Goal: Entertainment & Leisure: Consume media (video, audio)

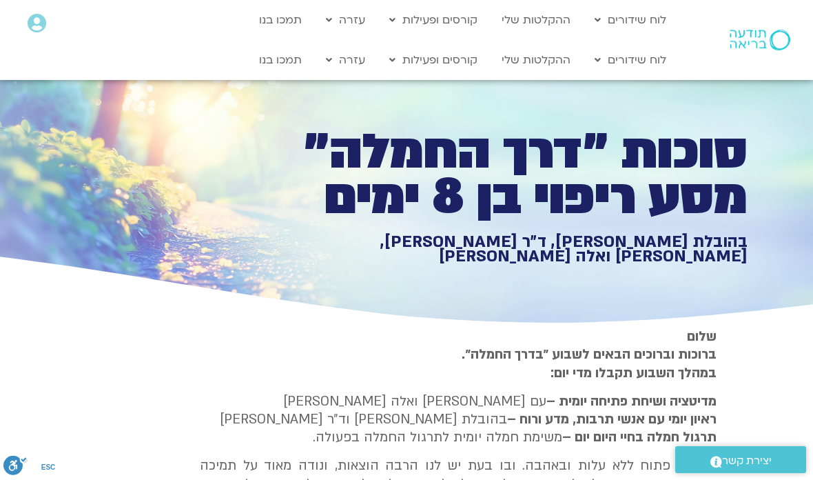
scroll to position [965, 0]
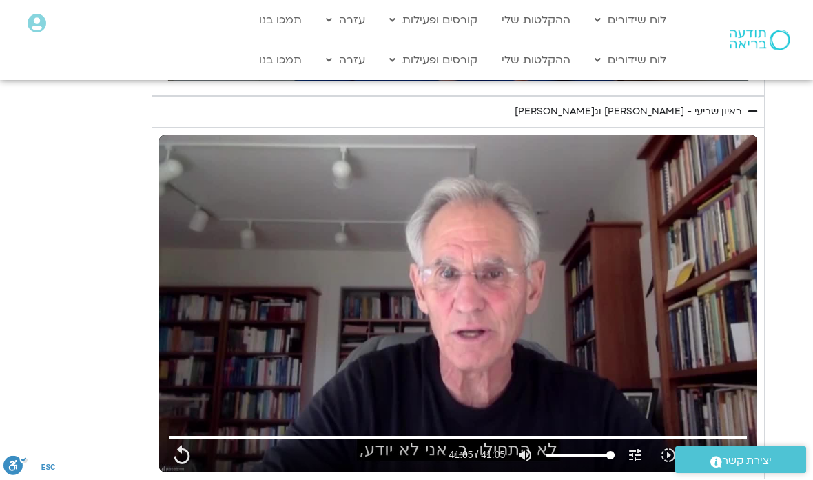
type input "1081.16"
type input "2465.266667"
type input "1081.16"
type input "2465.266667"
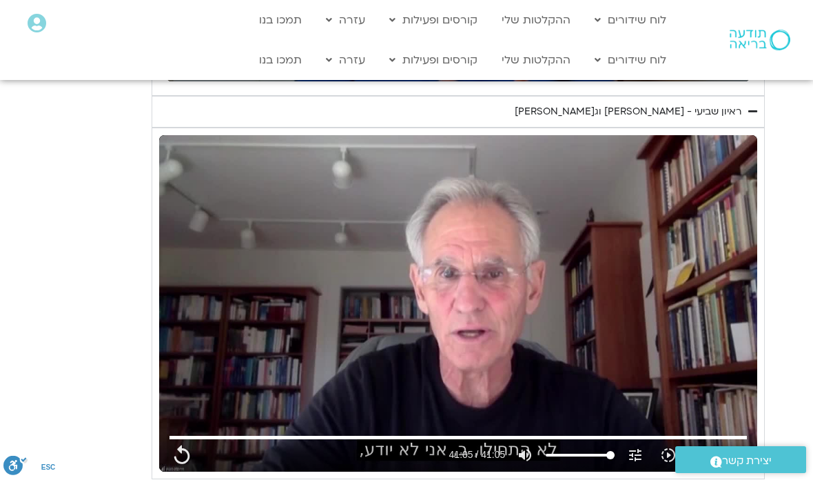
type input "1081.16"
type input "2465.266667"
type input "1081.16"
type input "2465.266667"
type input "1081.16"
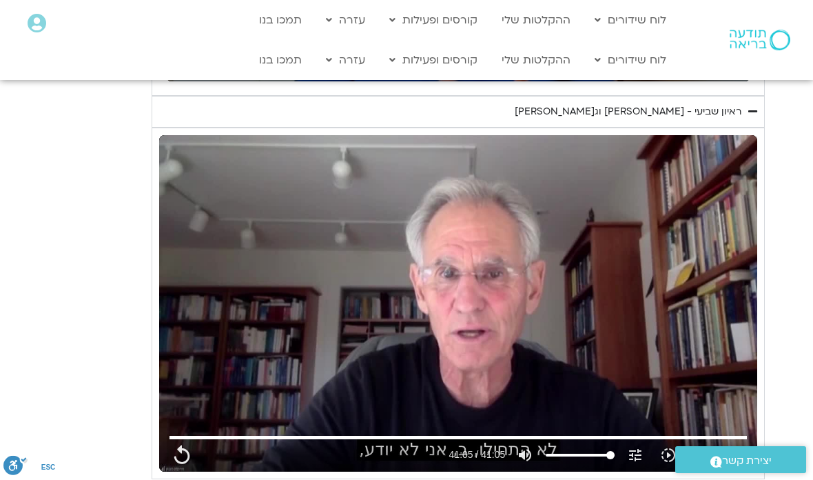
type input "2465.266667"
type input "1081.16"
type input "2465.266667"
type input "1081.16"
type input "2465.266667"
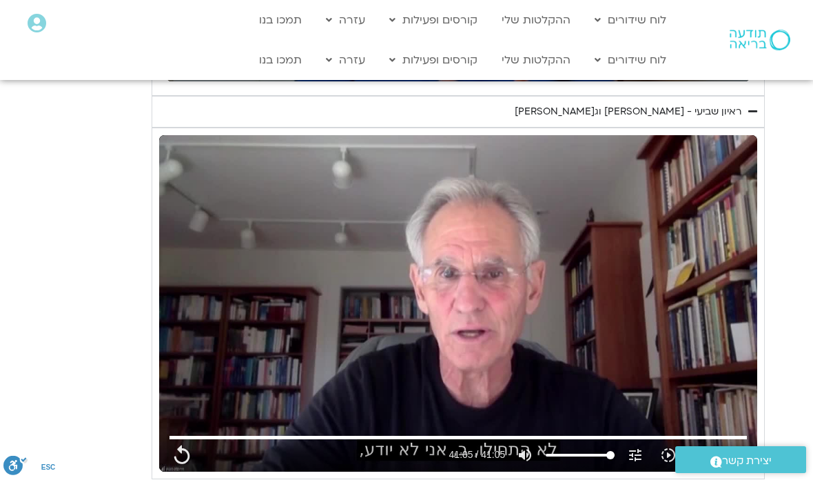
type input "1081.16"
type input "2465.266667"
type input "1081.16"
type input "2465.266667"
type input "1081.16"
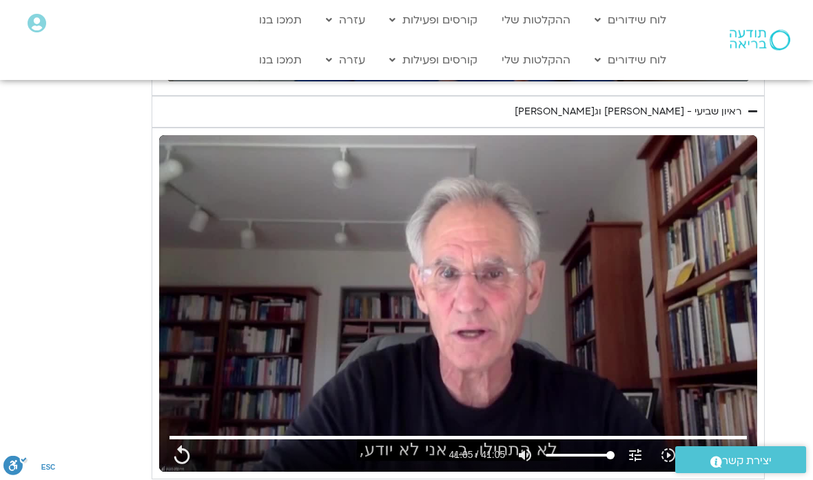
type input "2465.266667"
type input "1081.16"
type input "2465.266667"
type input "1081.16"
type input "2465.266667"
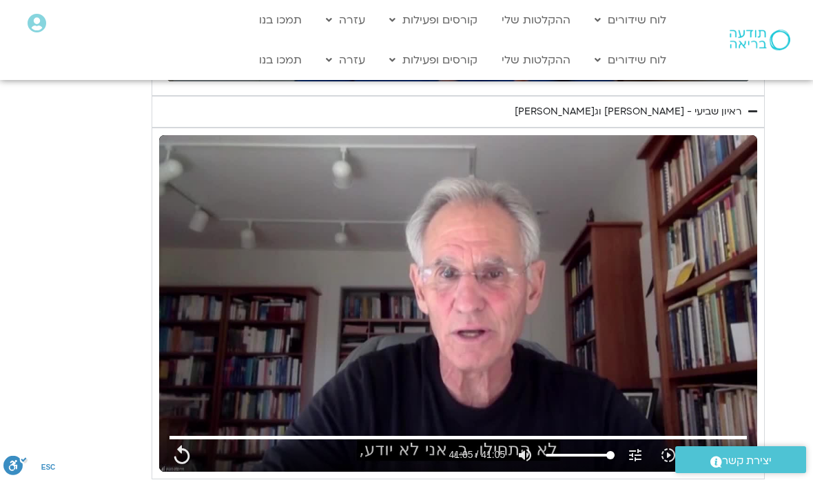
type input "1081.16"
type input "2465.266667"
type input "1081.16"
type input "2465.266667"
type input "1081.16"
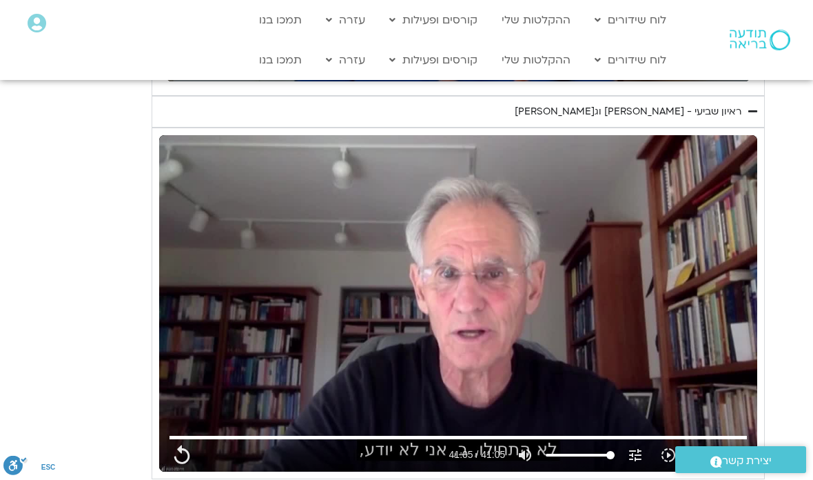
type input "2465.266667"
type input "1081.16"
type input "2465.266667"
type input "1081.16"
type input "2465.266667"
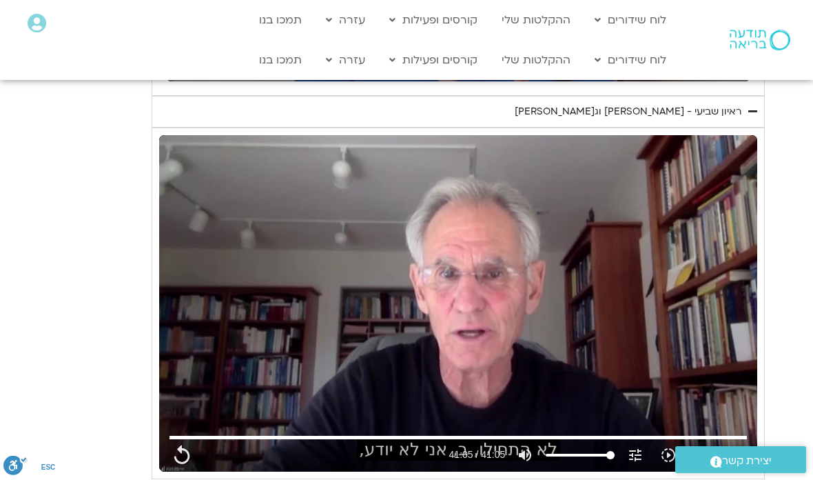
type input "1081.16"
type input "2465.266667"
type input "1081.16"
type input "2465.266667"
type input "1081.16"
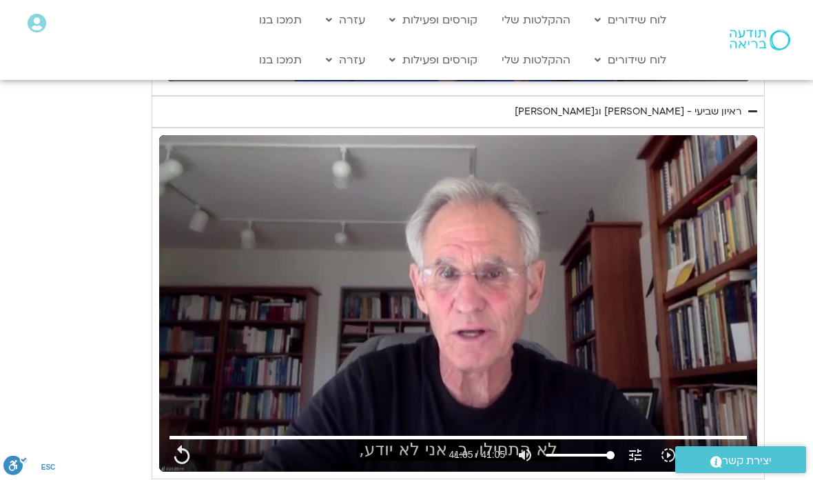
type input "2465.266667"
type input "1081.16"
type input "2465.266667"
type input "1081.16"
type input "2465.266667"
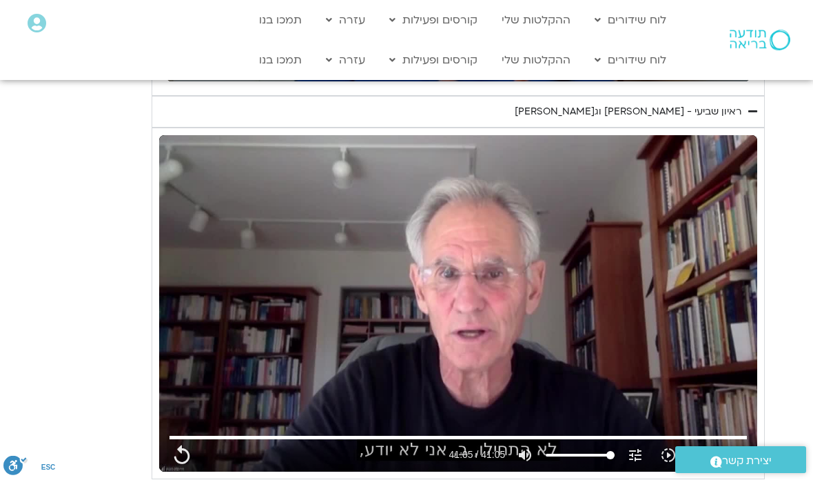
type input "1081.16"
type input "2465.266667"
type input "1081.16"
type input "2465.266667"
type input "1081.16"
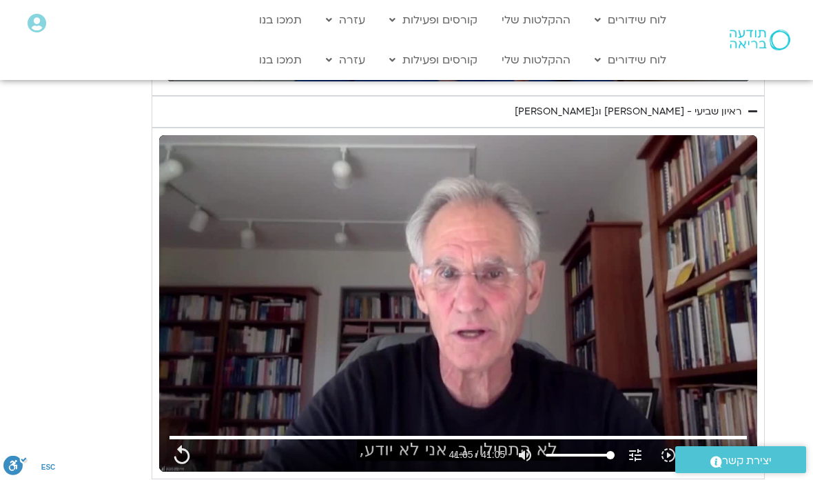
type input "2465.266667"
type input "1081.16"
type input "2465.266667"
type input "1081.16"
type input "2465.266667"
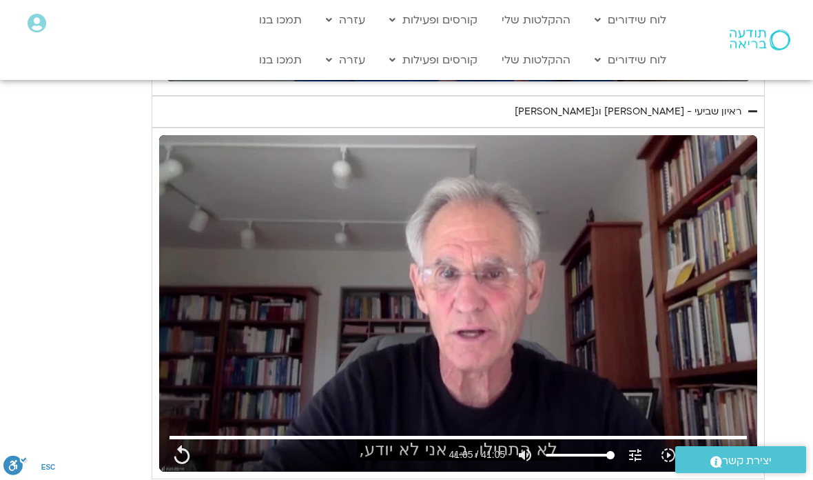
type input "1081.16"
type input "2465.266667"
type input "1081.16"
type input "2465.266667"
type input "1081.16"
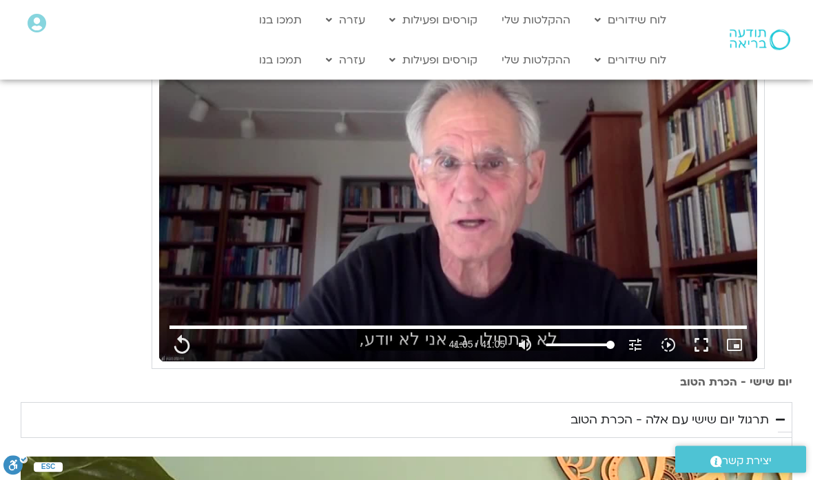
type input "2465.266667"
type input "1081.16"
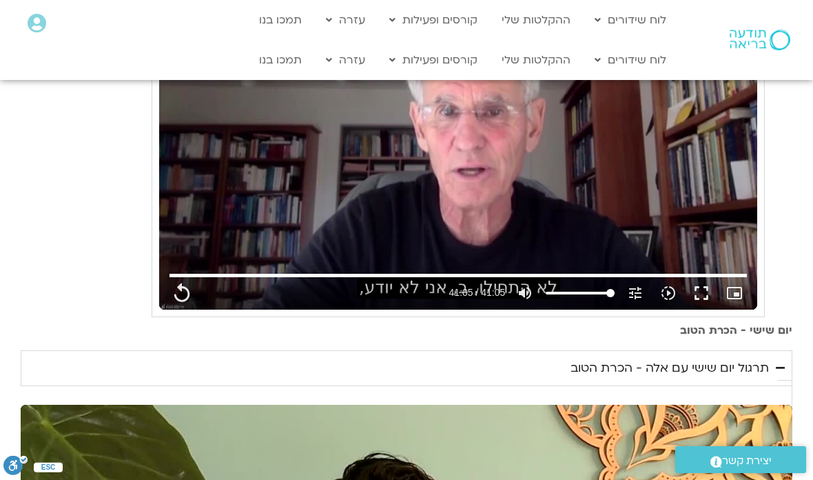
type input "2465.266667"
type input "1081.16"
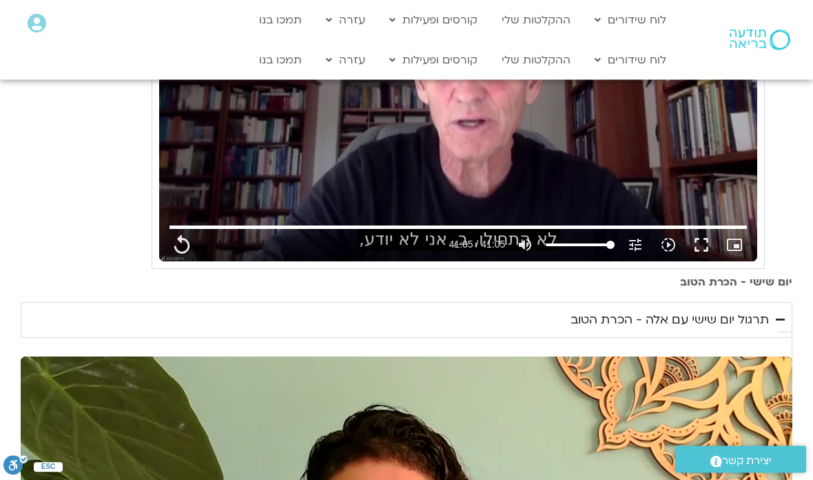
type input "2465.266667"
type input "1081.16"
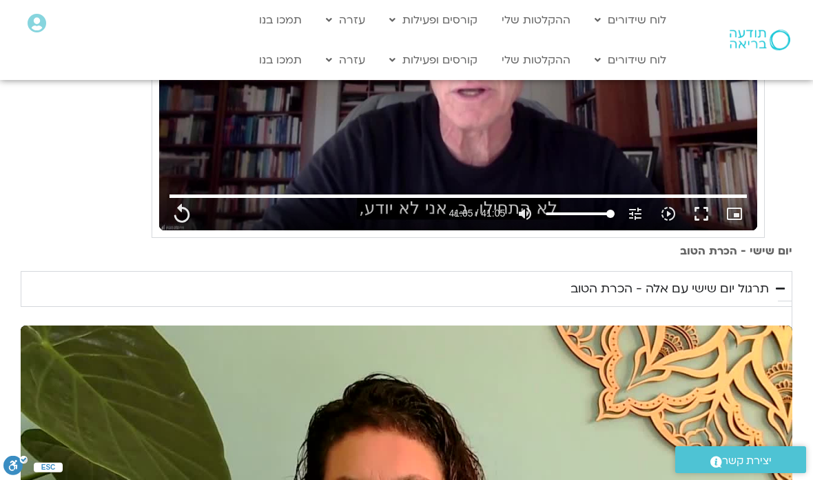
type input "2465.266667"
type input "1081.16"
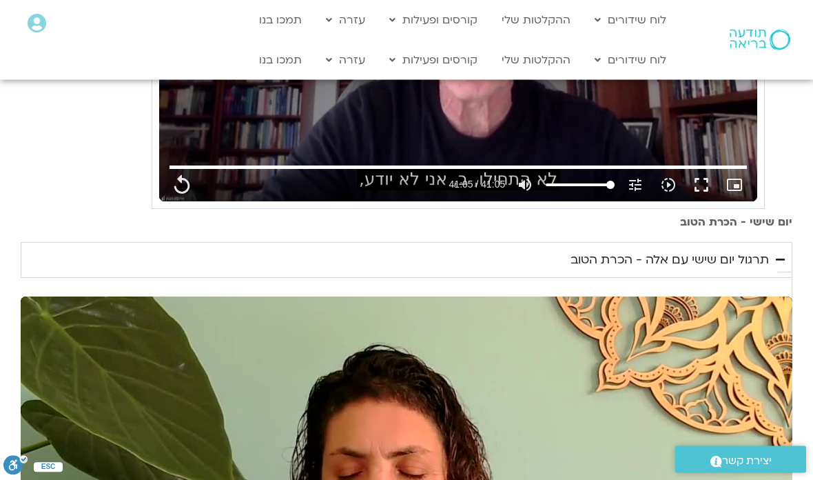
type input "2465.266667"
type input "1081.16"
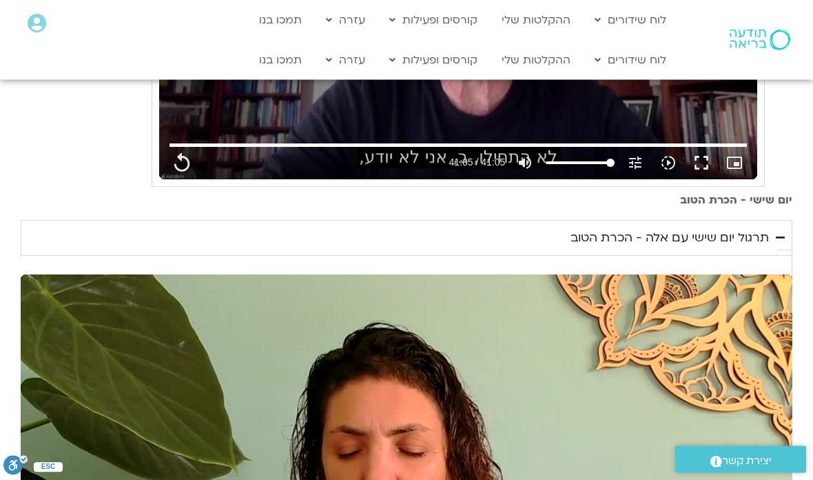
type input "2465.266667"
type input "1081.16"
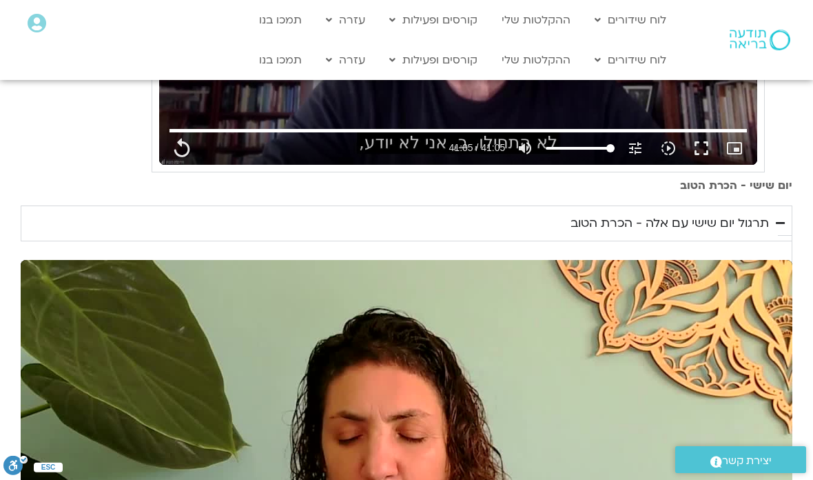
type input "2465.266667"
type input "1081.16"
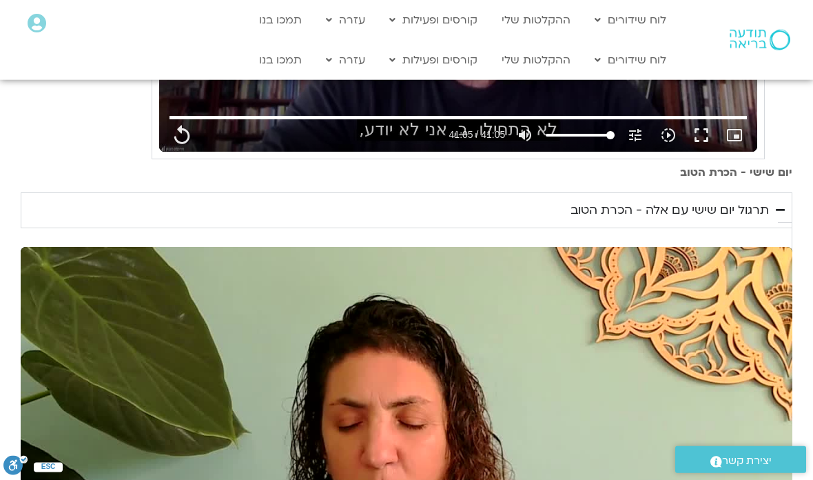
type input "2465.266667"
type input "1081.16"
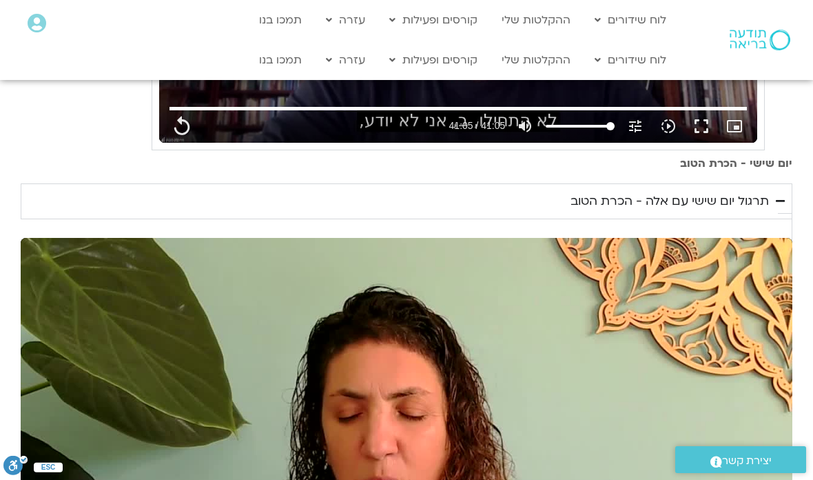
type input "2465.266667"
type input "1081.16"
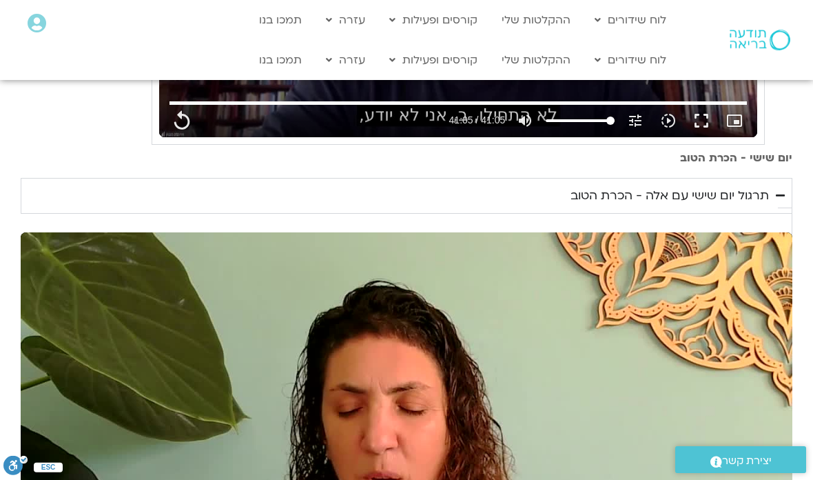
type input "2465.266667"
type input "1081.16"
type input "2465.266667"
type input "1081.16"
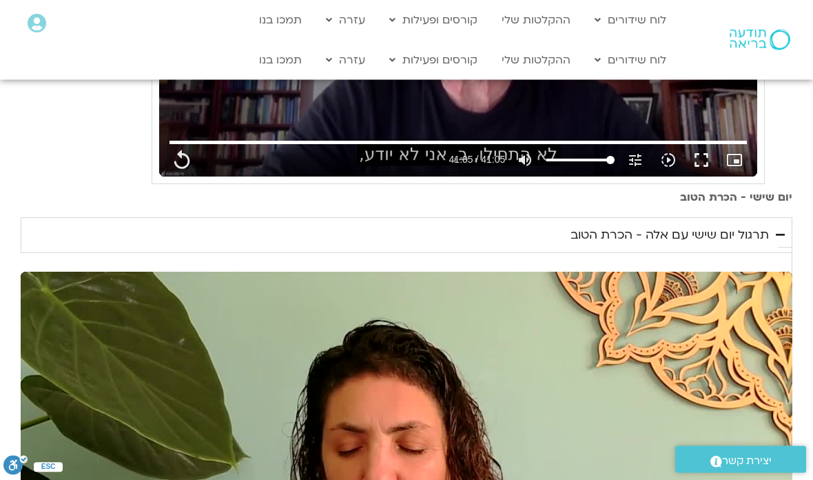
type input "2465.266667"
type input "1081.16"
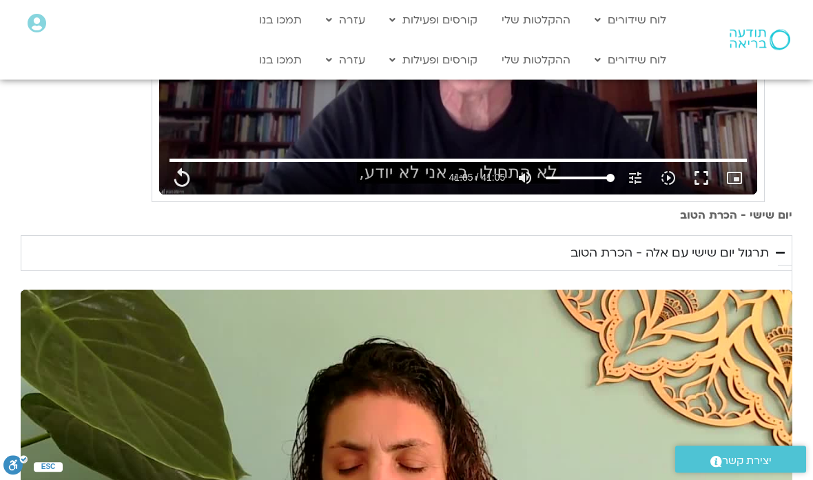
type input "2465.266667"
type input "1081.16"
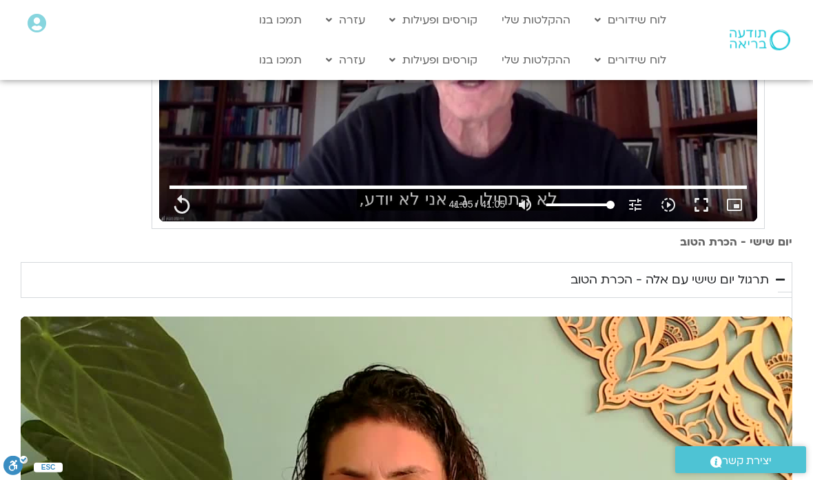
type input "2465.266667"
type input "1081.16"
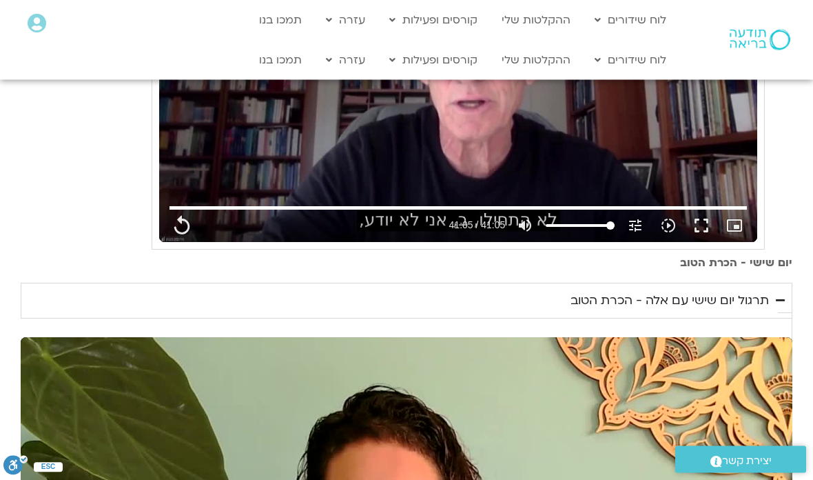
type input "2465.266667"
type input "1081.16"
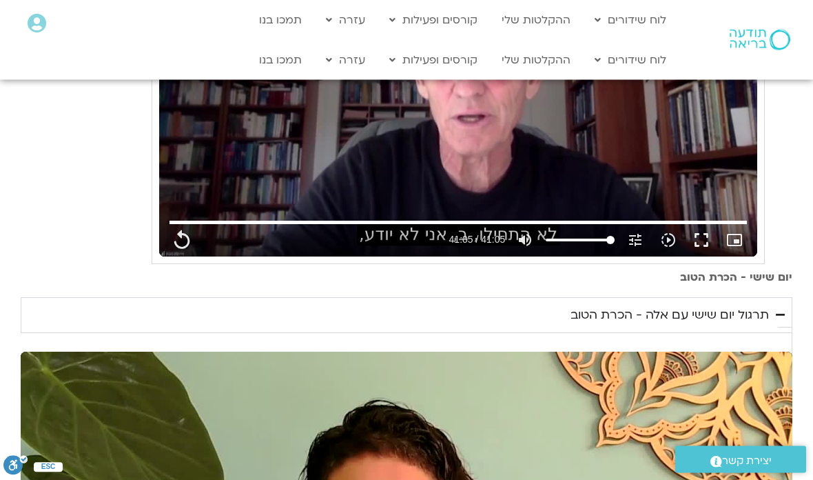
type input "2465.266667"
type input "1081.16"
type input "2465.266667"
type input "1081.16"
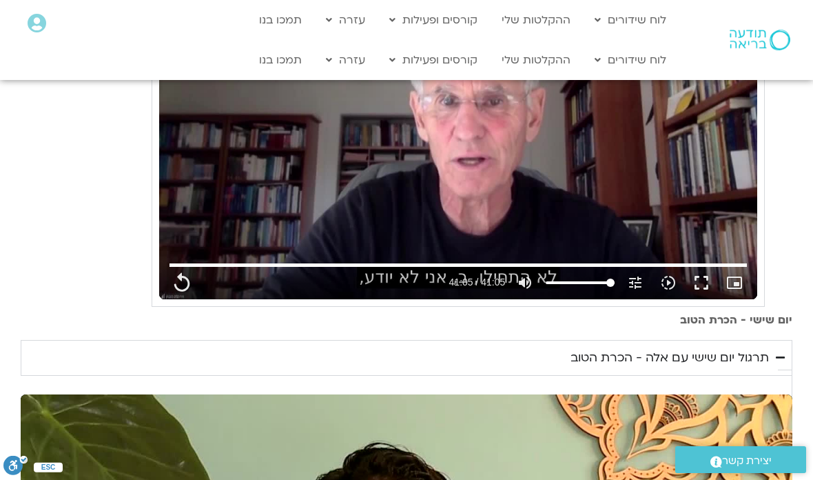
type input "2465.266667"
type input "1081.16"
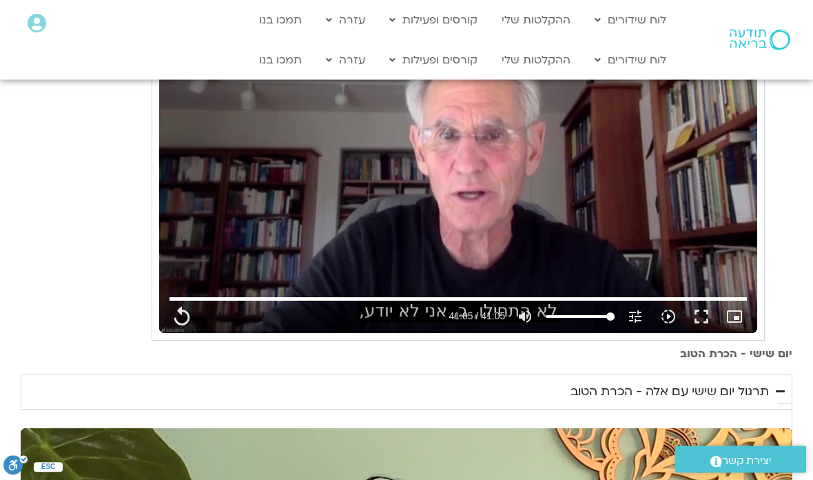
type input "2465.266667"
type input "1081.16"
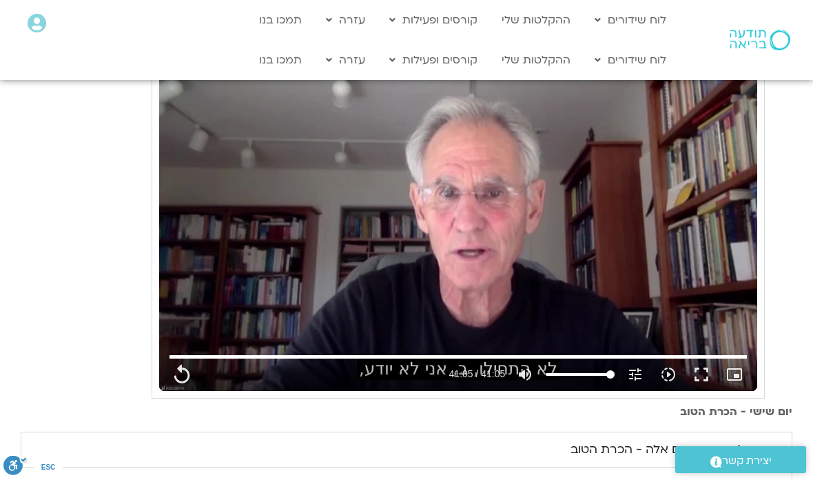
type input "2465.266667"
type input "1081.16"
type input "2465.266667"
type input "1081.16"
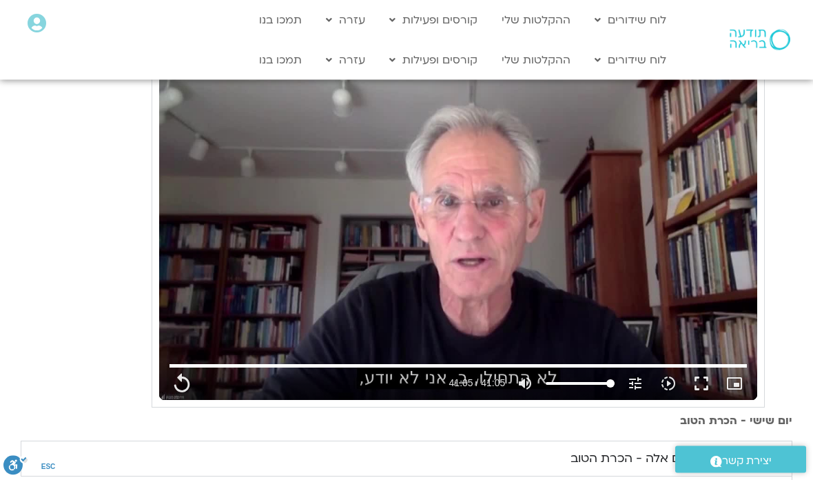
type input "2465.266667"
type input "1081.16"
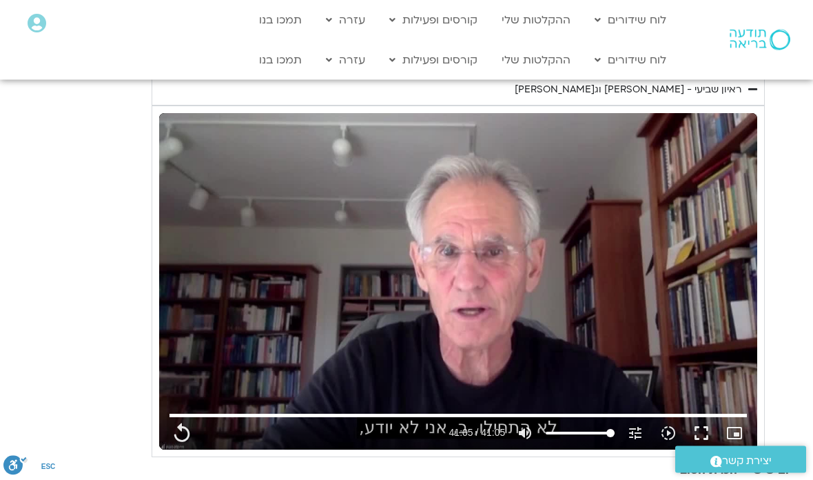
type input "2465.266667"
type input "1081.16"
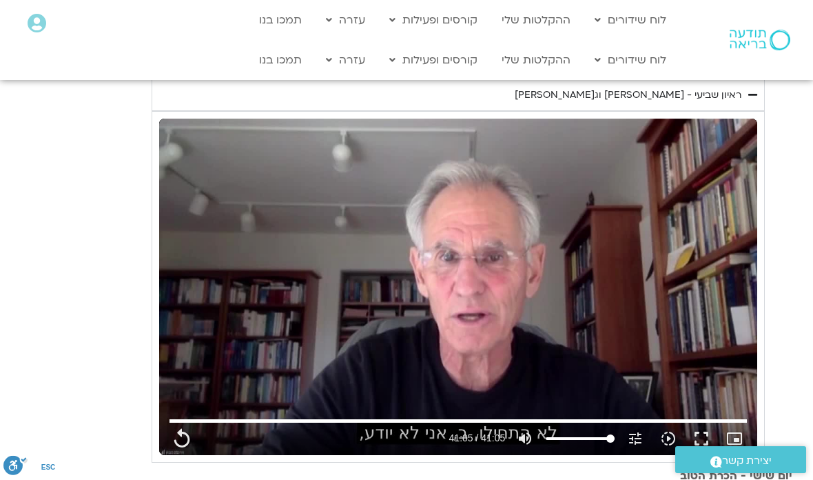
type input "2465.266667"
type input "1081.16"
type input "2465.266667"
type input "1081.16"
type input "2465.266667"
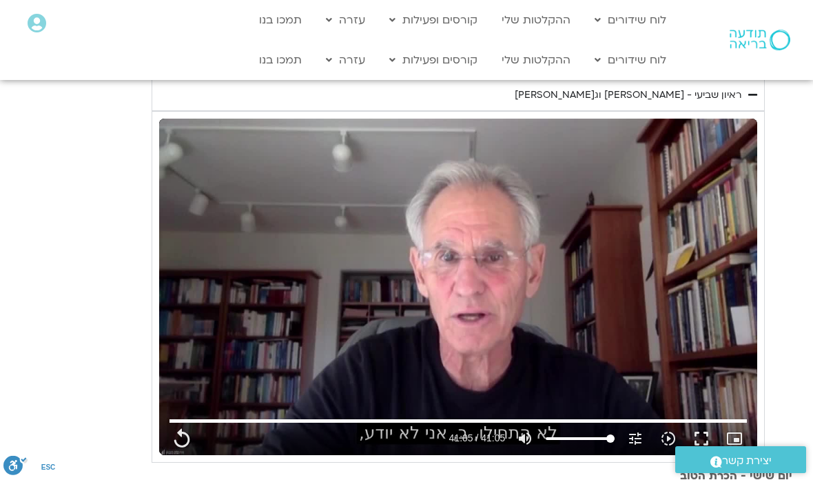
type input "1081.16"
type input "2465.266667"
type input "1081.16"
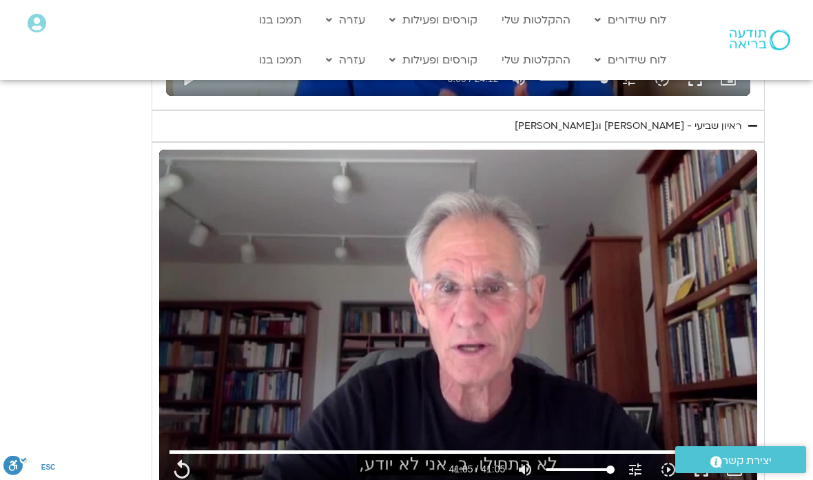
type input "2465.266667"
type input "1081.16"
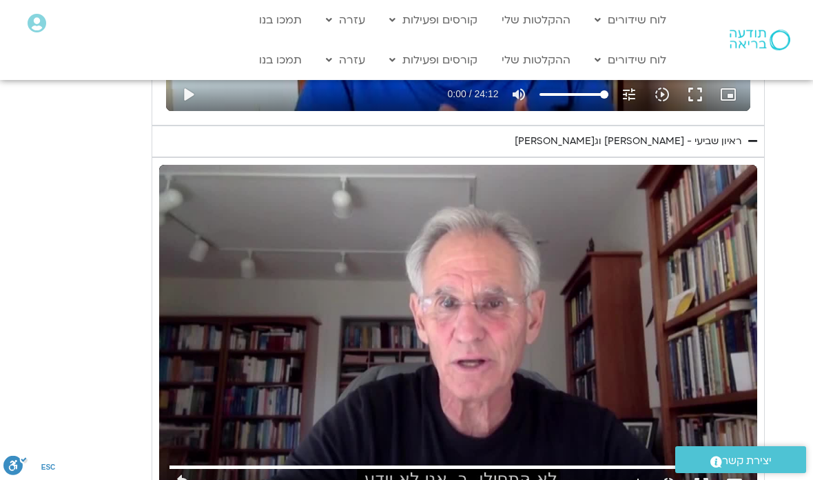
type input "2465.266667"
type input "1081.16"
type input "2465.266667"
type input "1081.16"
type input "2465.266667"
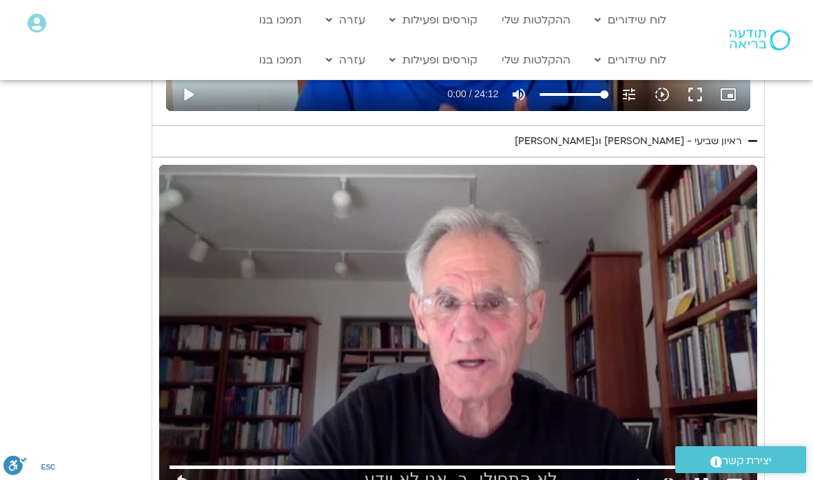
type input "1081.16"
type input "2465.266667"
type input "1081.16"
type input "2465.266667"
type input "1081.16"
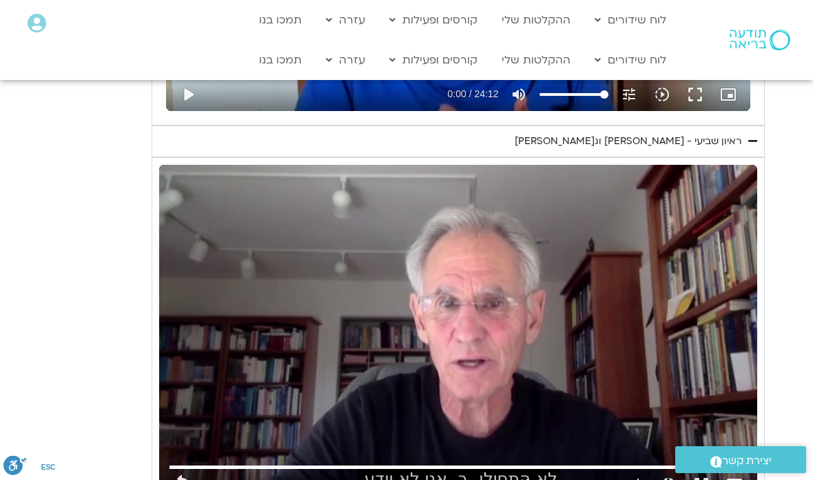
type input "2465.266667"
type input "1081.16"
type input "2465.266667"
type input "1081.16"
type input "2465.266667"
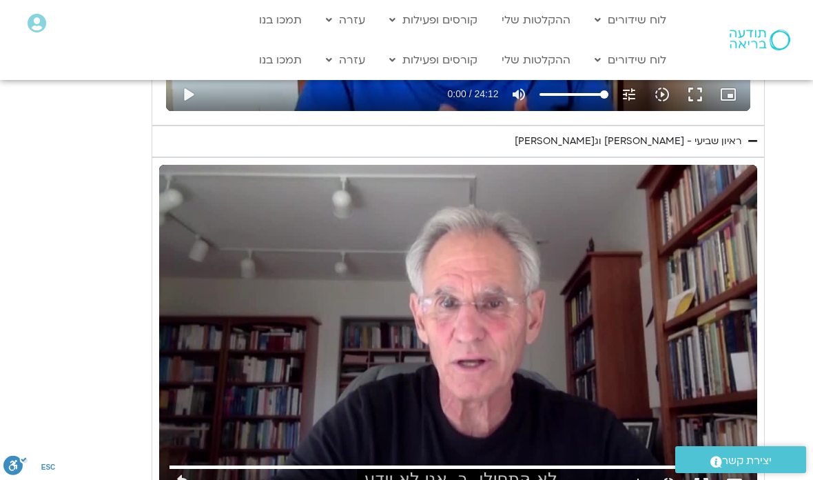
type input "1081.16"
type input "2465.266667"
type input "1081.16"
type input "2465.266667"
type input "1081.16"
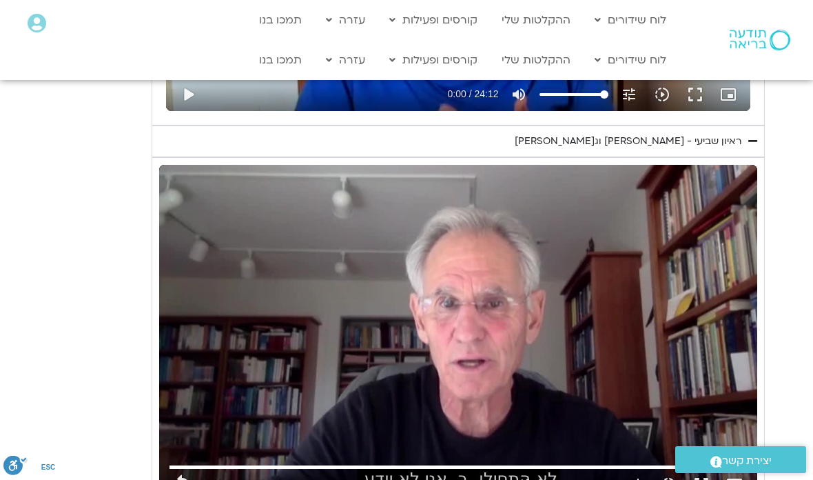
type input "2465.266667"
type input "1081.16"
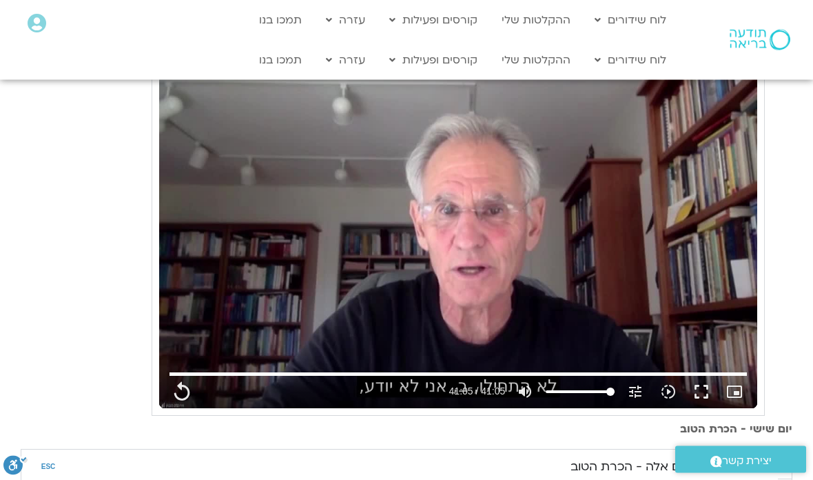
type input "2465.266667"
type input "1081.16"
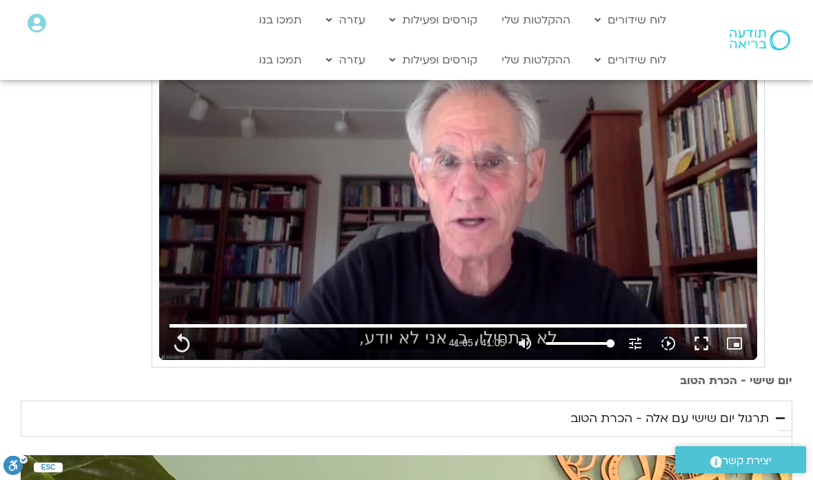
type input "2465.266667"
type input "1081.16"
type input "2465.266667"
type input "1081.16"
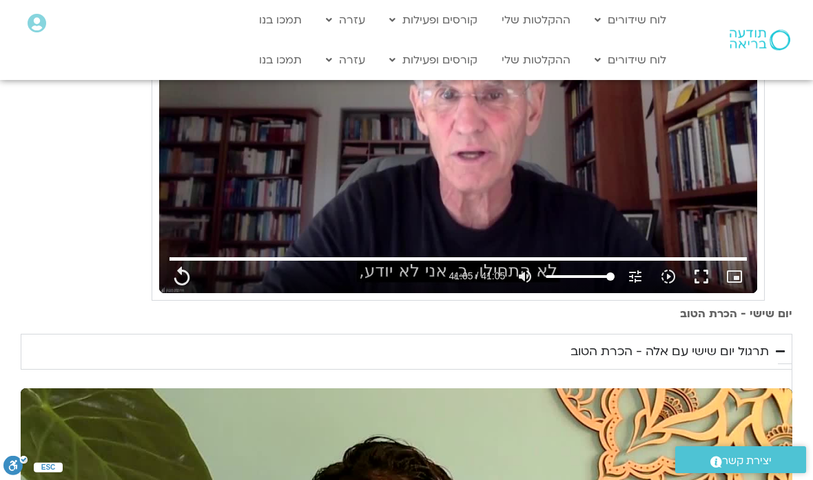
type input "2465.266667"
type input "1081.16"
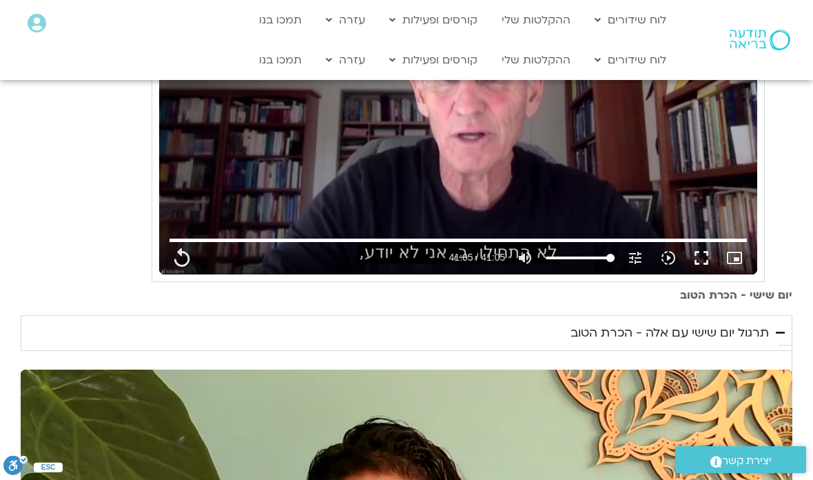
type input "2465.266667"
type input "1081.16"
type input "2465.266667"
type input "1081.16"
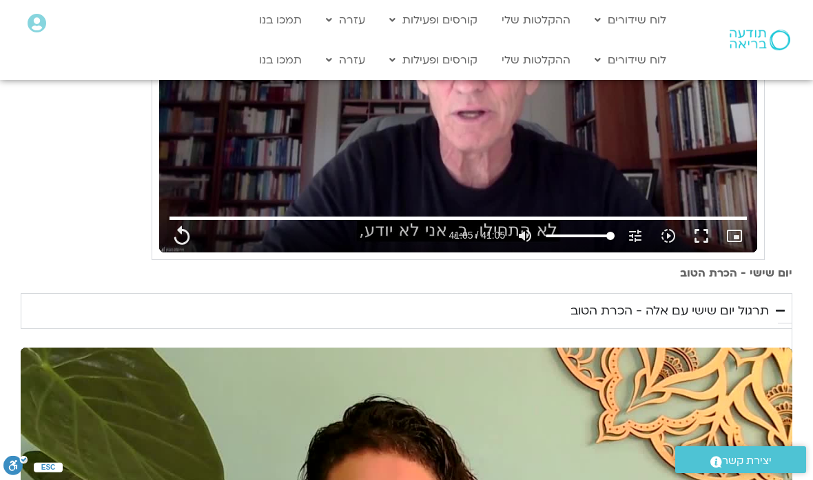
type input "2465.266667"
type input "1081.16"
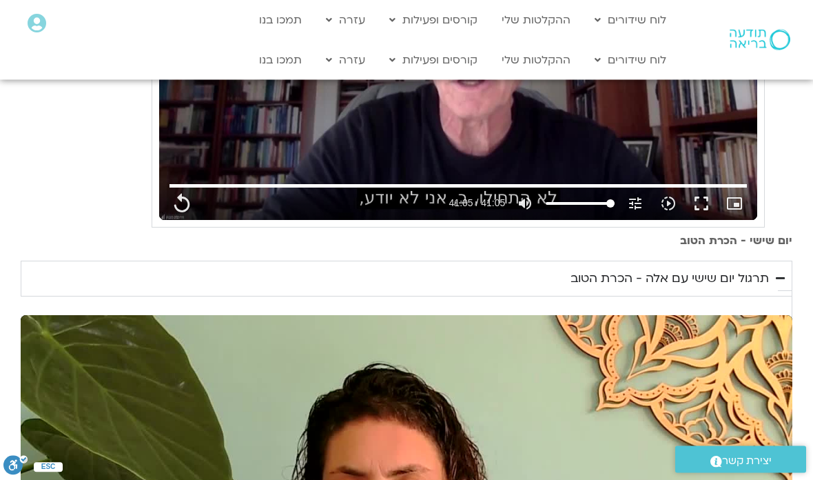
type input "2465.266667"
type input "1081.16"
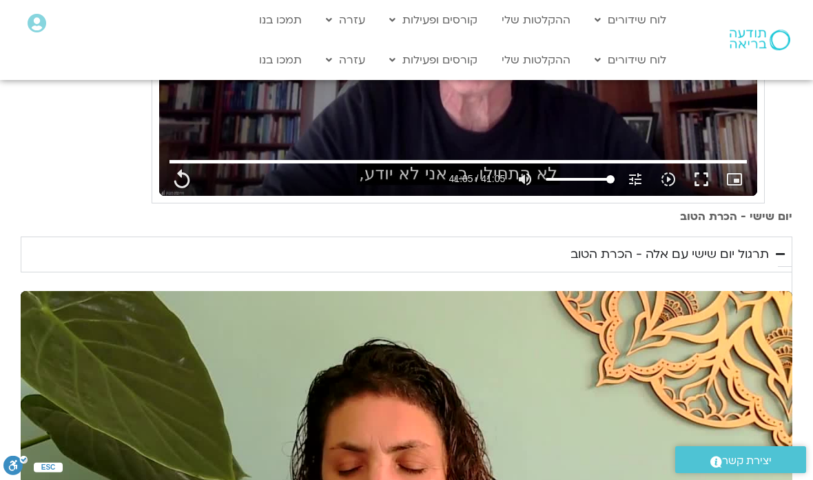
type input "2465.266667"
type input "1081.16"
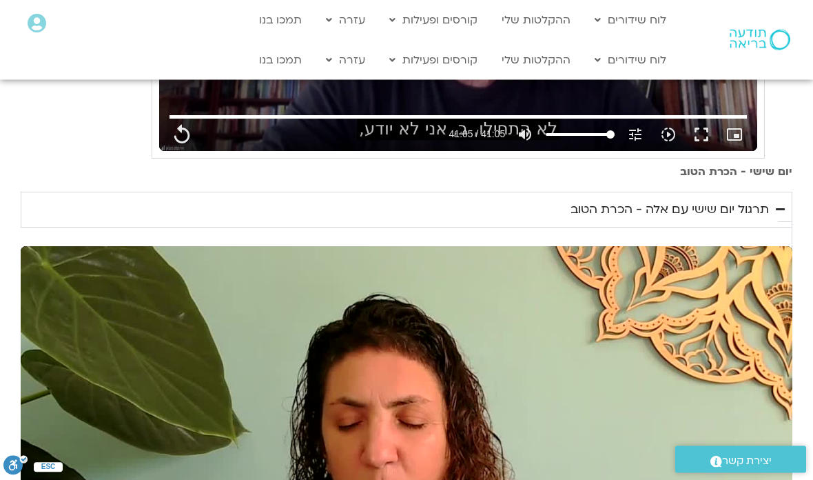
type input "2465.266667"
type input "1081.16"
type input "2465.266667"
type input "1081.16"
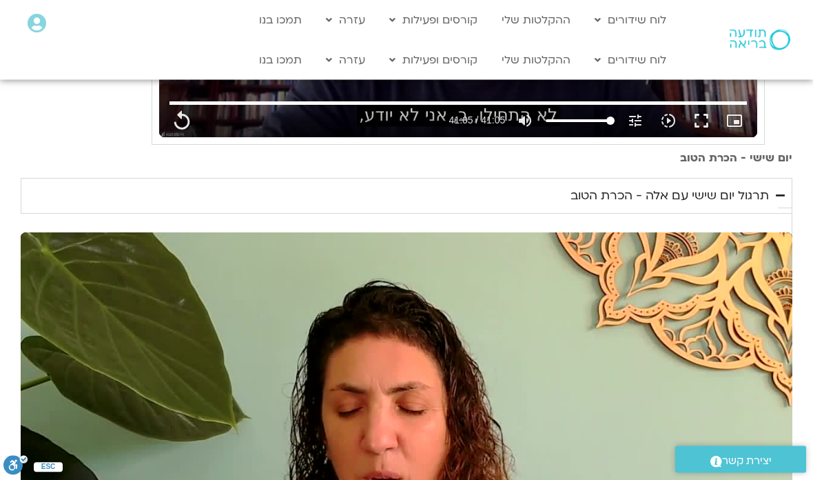
type input "2465.266667"
type input "1081.16"
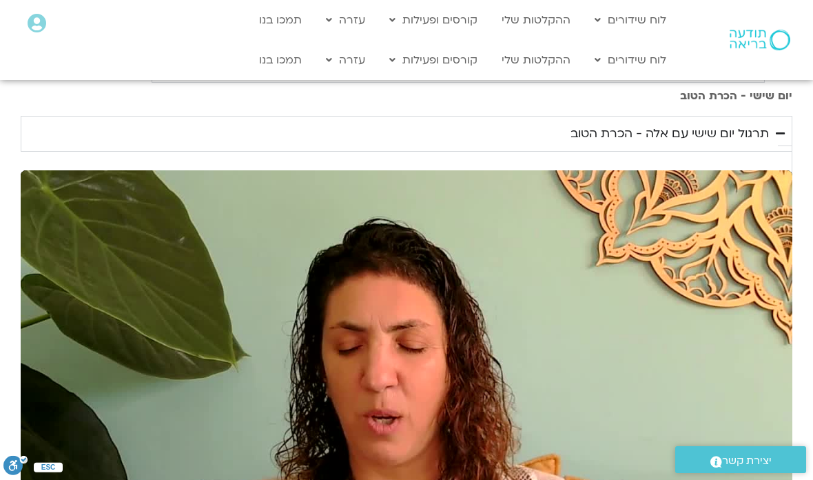
type input "2465.266667"
type input "1081.16"
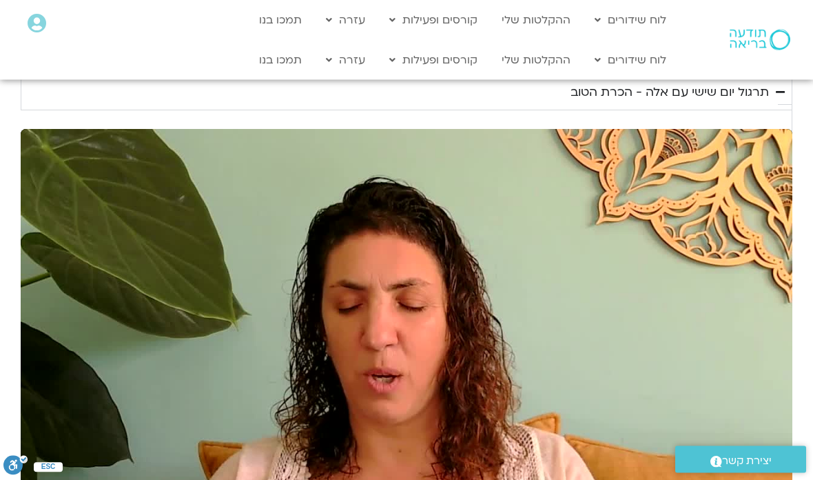
type input "2465.266667"
type input "1081.16"
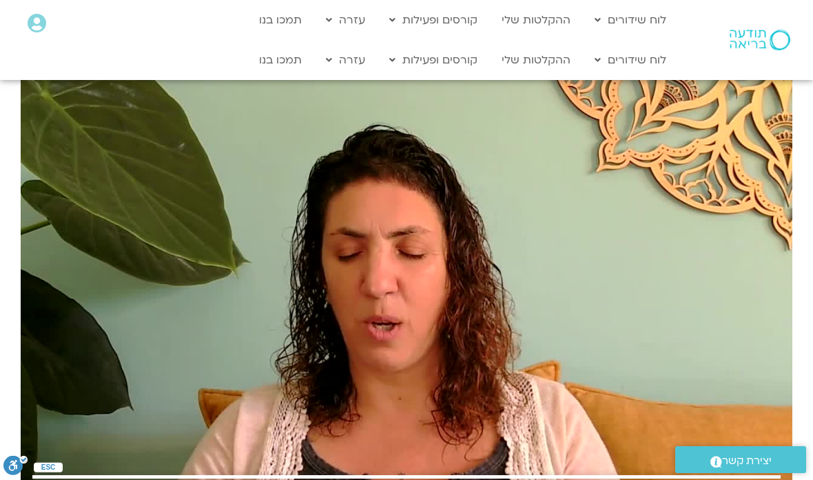
type input "2465.266667"
type input "1081.16"
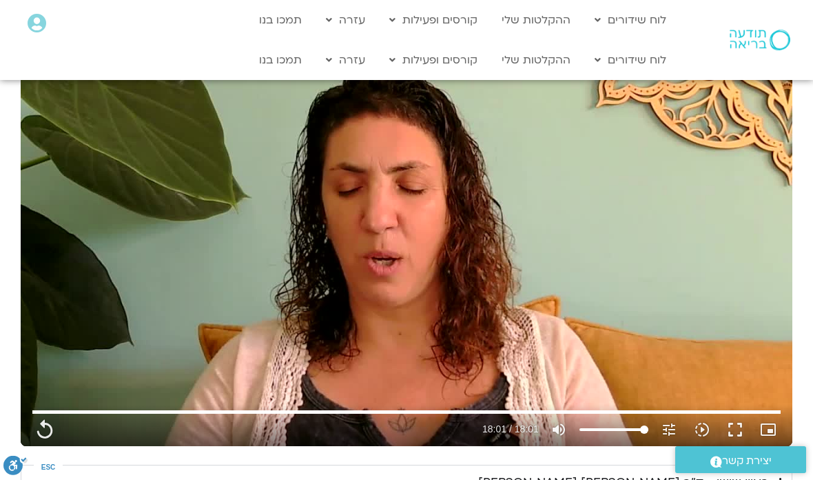
type input "2465.266667"
type input "1081.16"
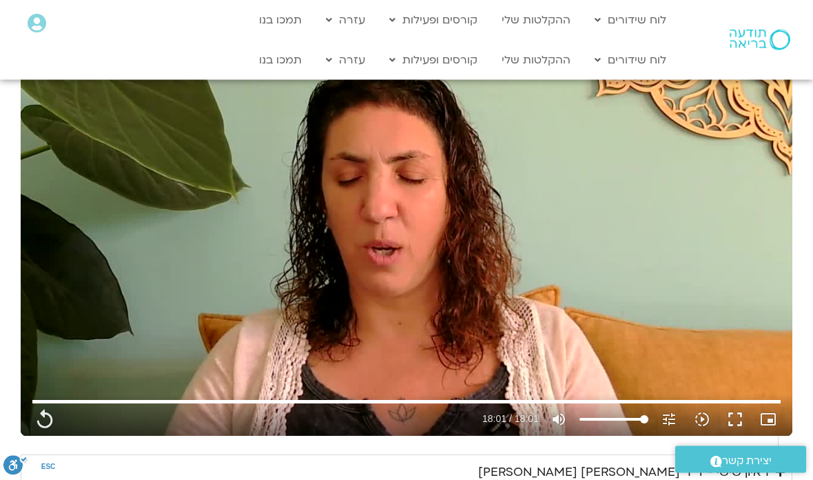
type input "2465.266667"
type input "1081.16"
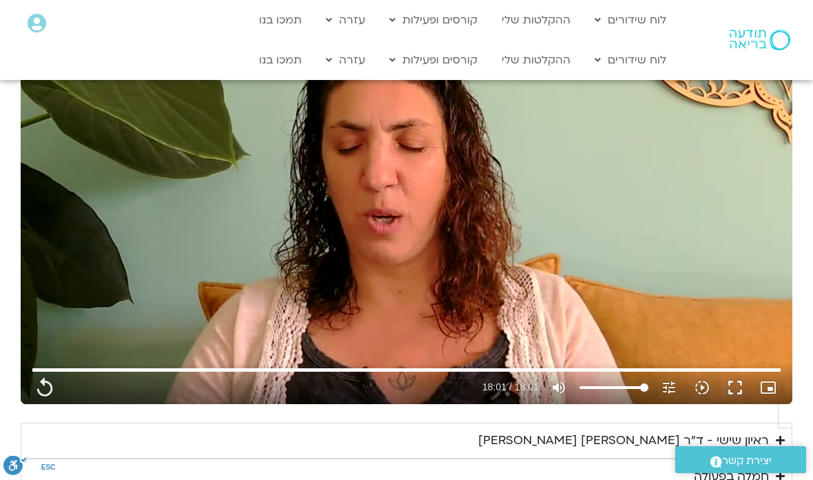
type input "2465.266667"
type input "1081.16"
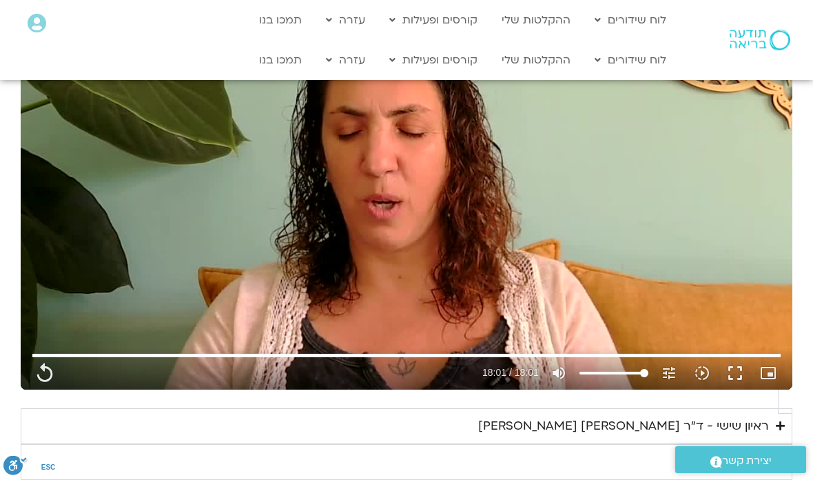
type input "2465.266667"
type input "1081.16"
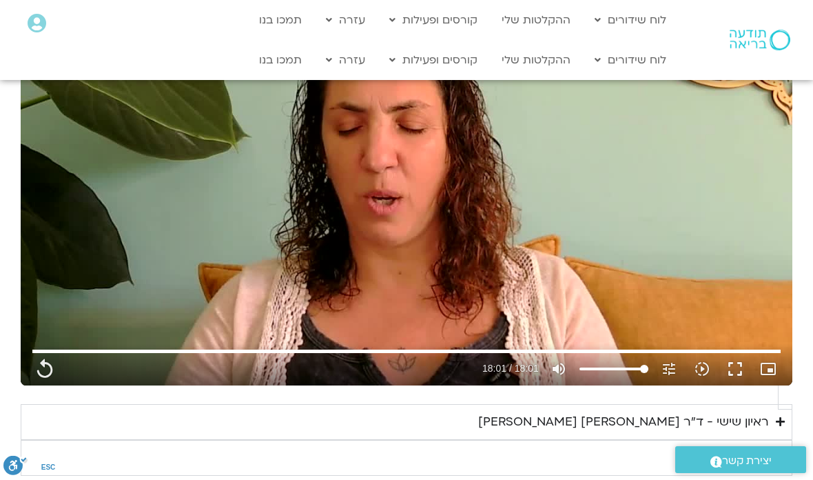
type input "2465.266667"
type input "1081.16"
type input "2465.266667"
type input "1081.16"
type input "2465.266667"
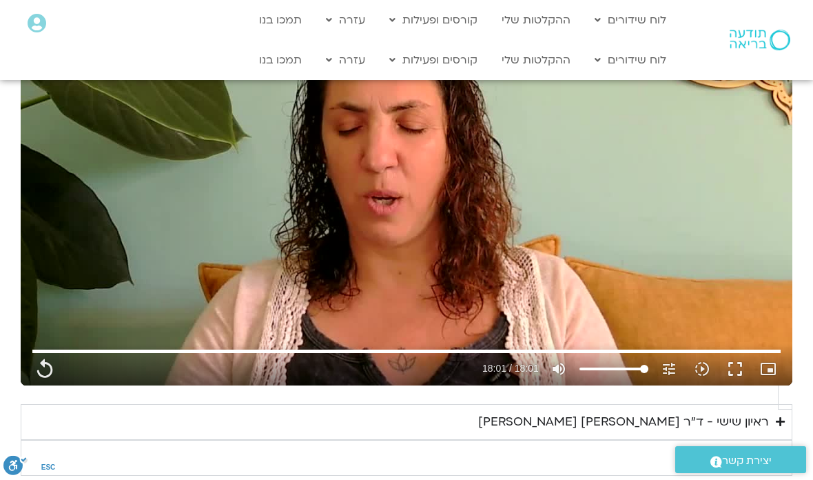
type input "1081.16"
type input "2465.266667"
type input "1081.16"
type input "2465.266667"
type input "1081.16"
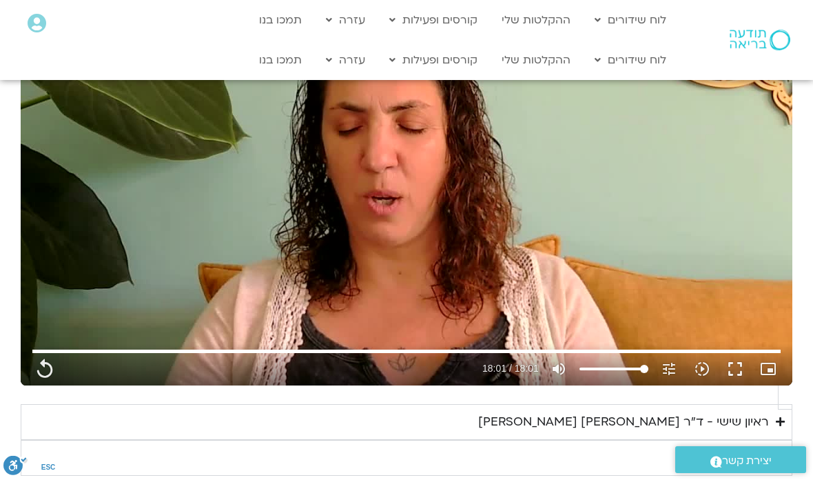
type input "2465.266667"
type input "1081.16"
type input "2465.266667"
type input "1081.16"
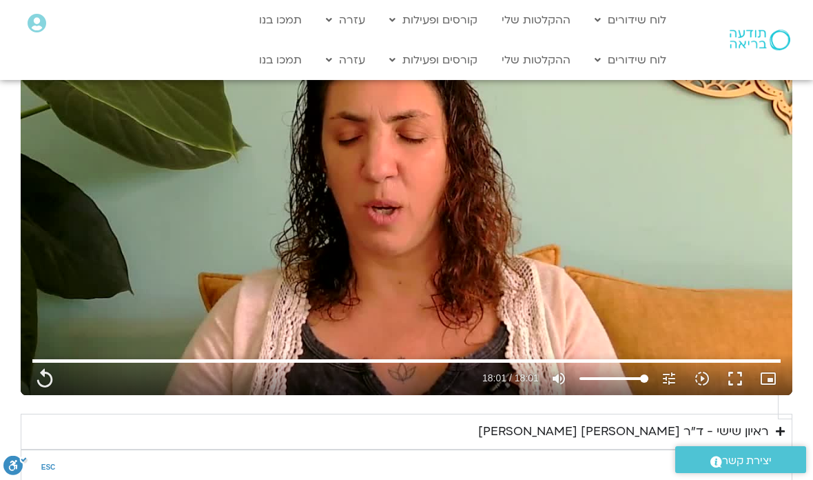
type input "2465.266667"
type input "1081.16"
type input "2465.266667"
type input "1081.16"
type input "2465.266667"
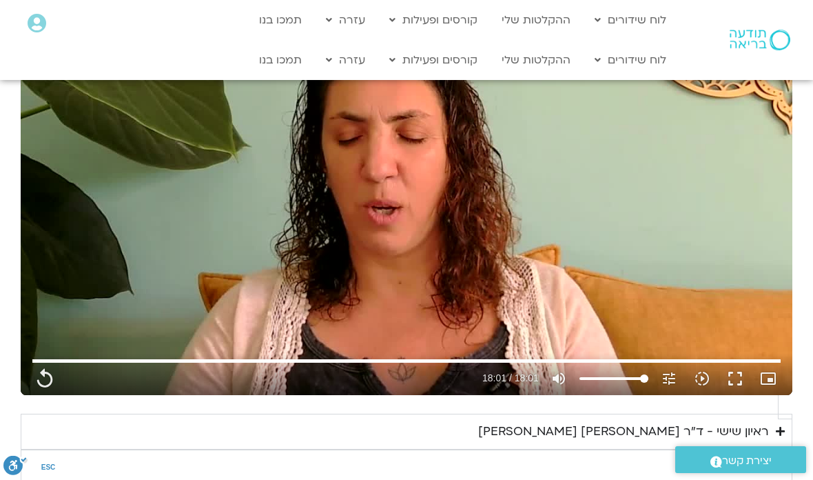
type input "1081.16"
type input "2465.266667"
type input "1081.16"
type input "2465.266667"
type input "1081.16"
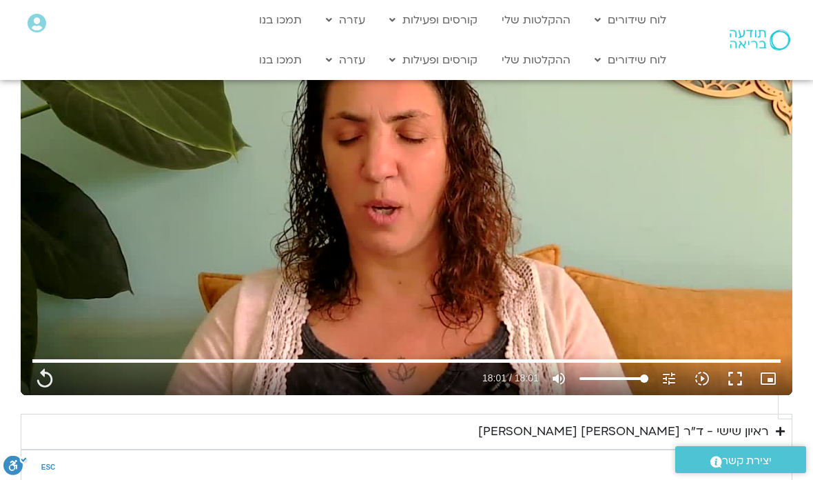
type input "2465.266667"
click at [731, 457] on div "חמלה בפעולה" at bounding box center [731, 467] width 75 height 21
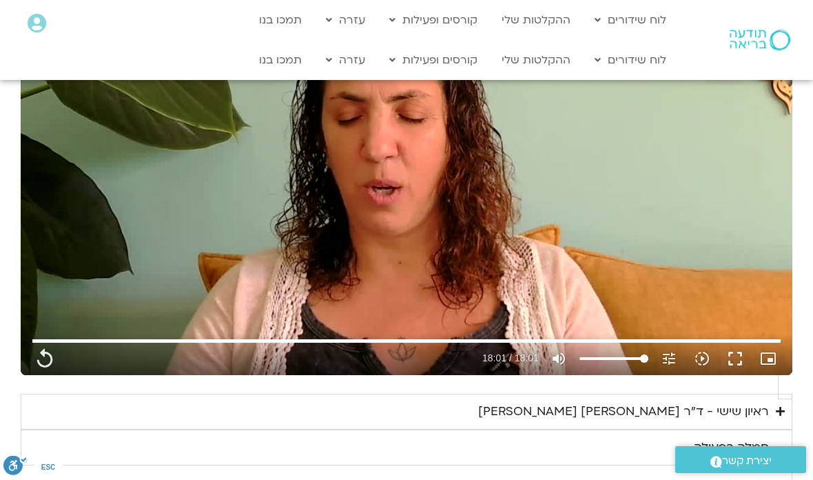
click at [711, 401] on div "ראיון שישי - ד"ר [PERSON_NAME] [PERSON_NAME]" at bounding box center [623, 411] width 291 height 21
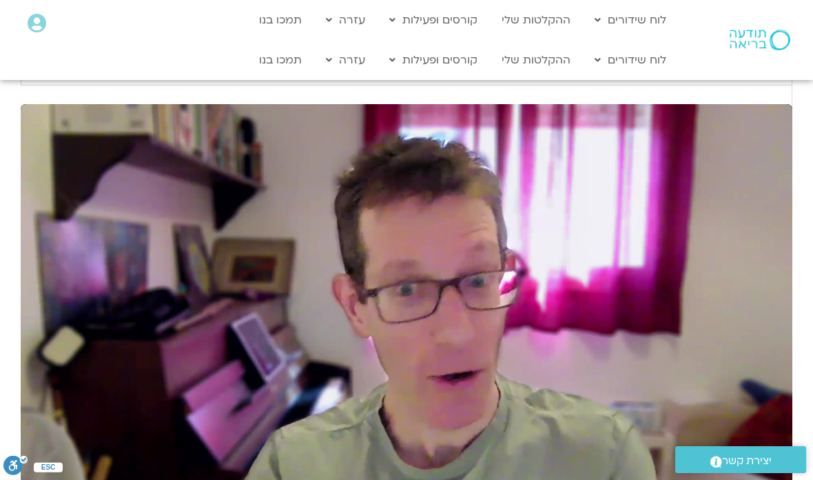
scroll to position [1921, 0]
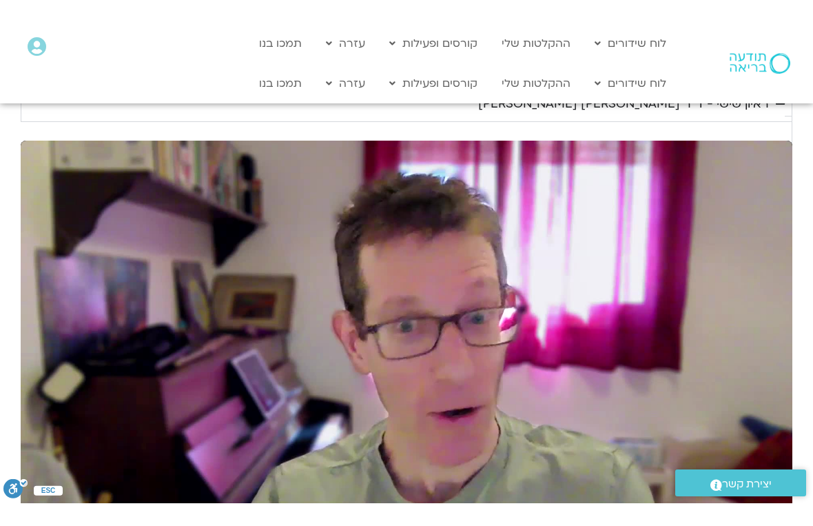
scroll to position [17, 0]
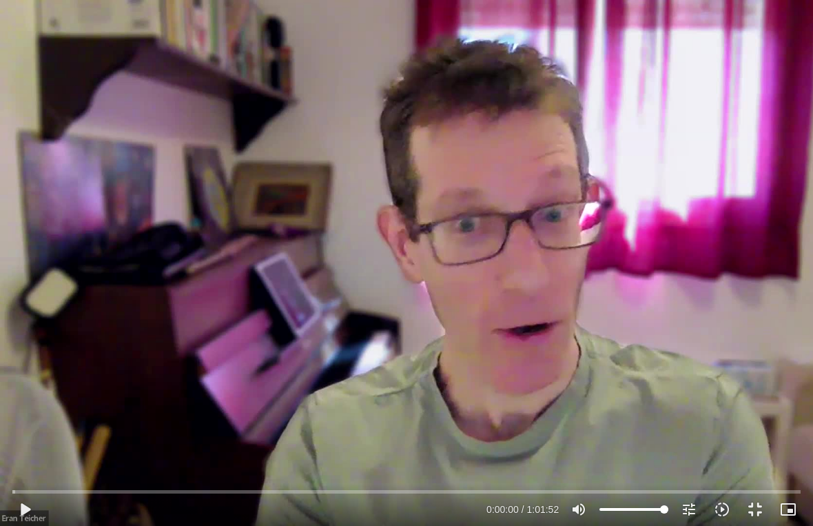
click at [20, 479] on button "play_arrow" at bounding box center [24, 509] width 33 height 33
click at [23, 479] on button "pause" at bounding box center [24, 509] width 33 height 33
click at [30, 479] on button "play_arrow" at bounding box center [24, 509] width 33 height 33
click at [17, 479] on button "pause" at bounding box center [24, 509] width 33 height 33
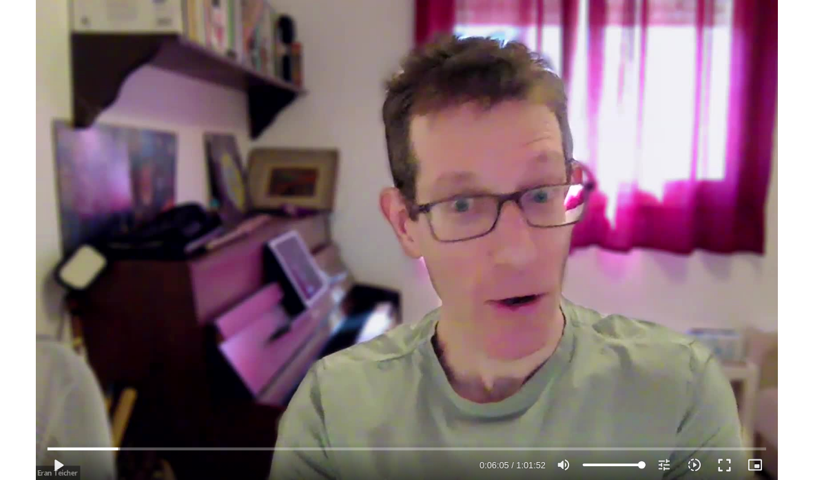
scroll to position [1921, 0]
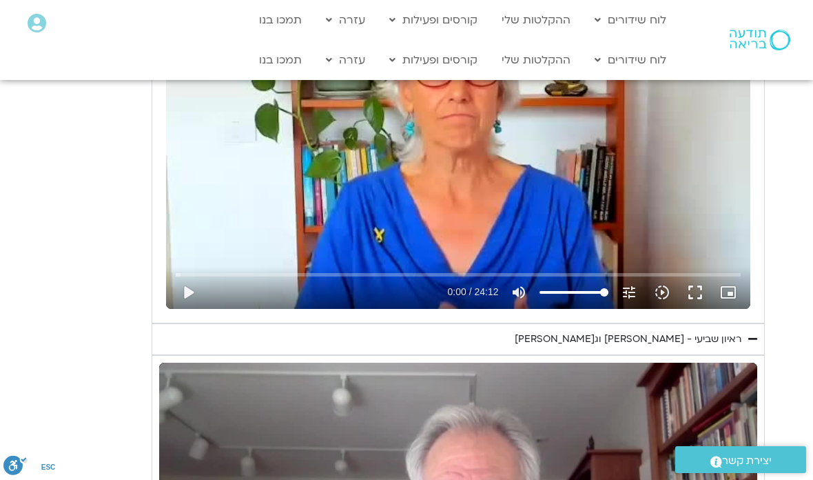
scroll to position [737, 0]
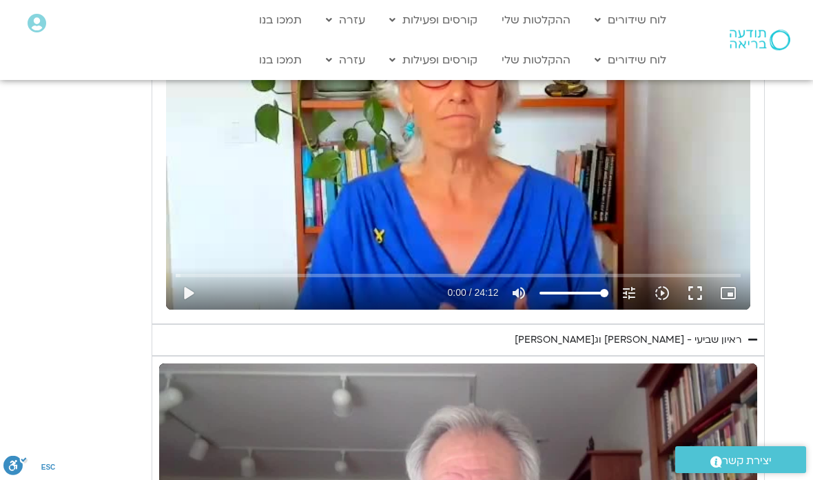
click at [186, 299] on button "play_arrow" at bounding box center [188, 292] width 33 height 33
click at [701, 288] on button "fullscreen" at bounding box center [695, 292] width 33 height 33
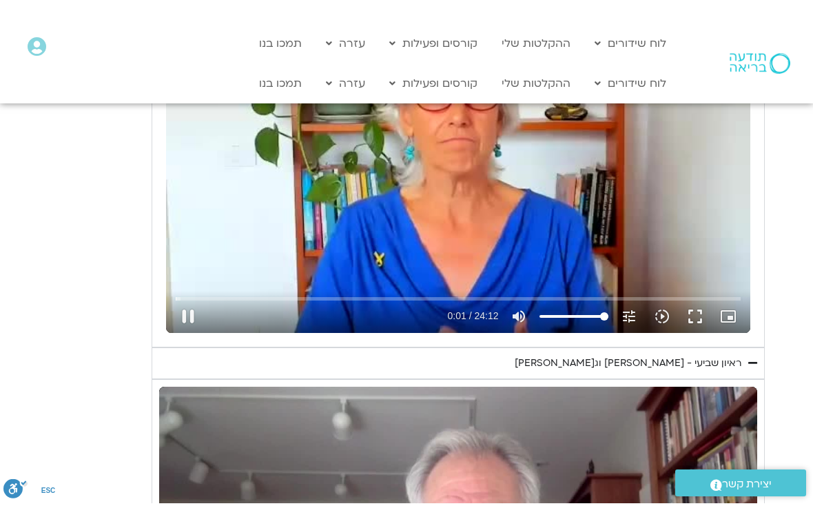
scroll to position [17, 0]
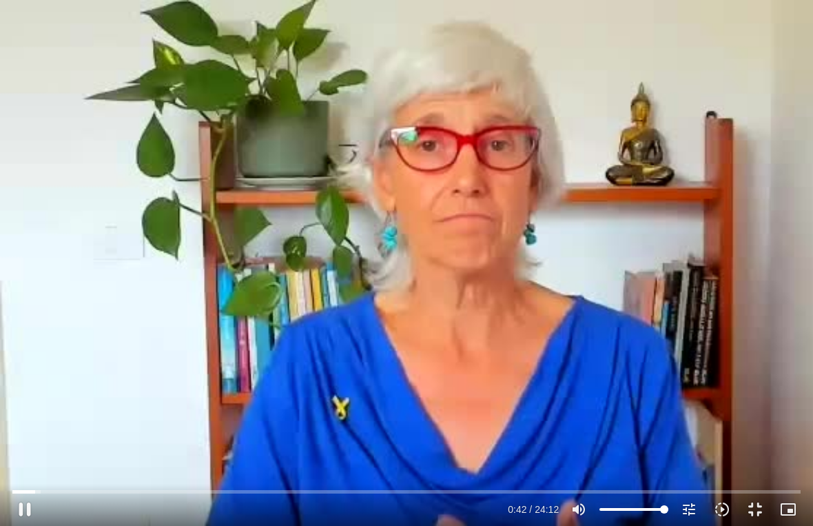
click at [26, 479] on button "pause" at bounding box center [24, 509] width 33 height 33
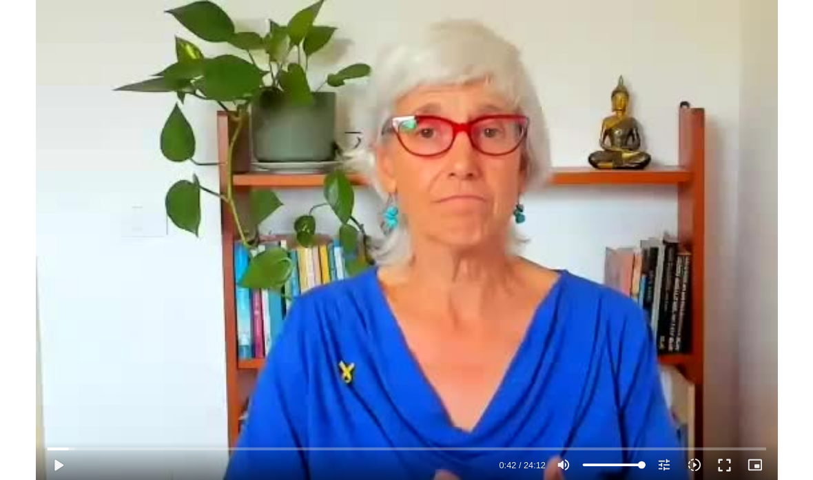
scroll to position [737, 0]
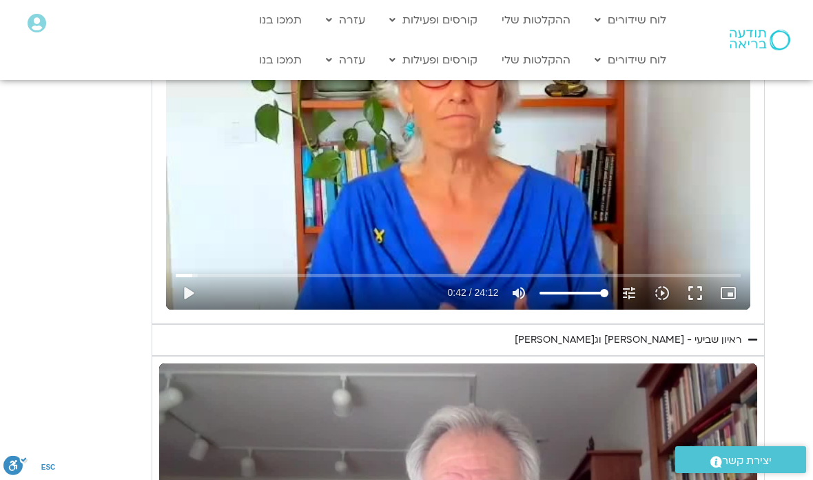
click at [692, 285] on button "fullscreen" at bounding box center [695, 292] width 33 height 33
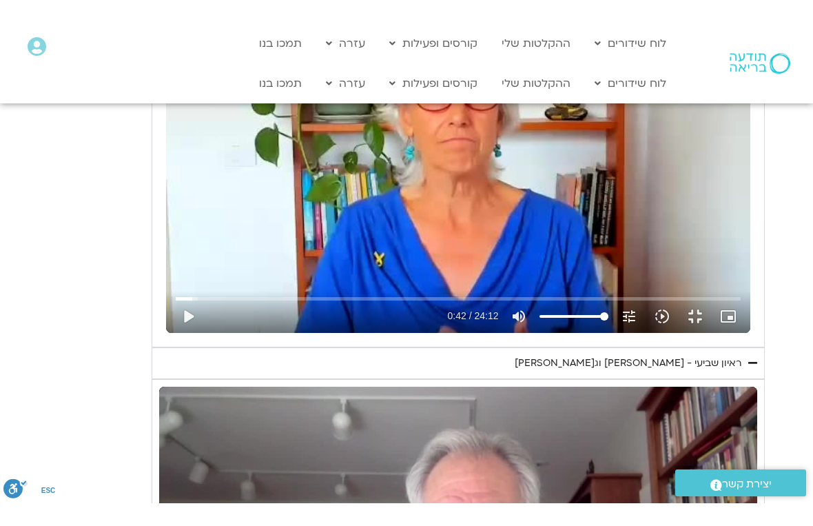
scroll to position [17, 0]
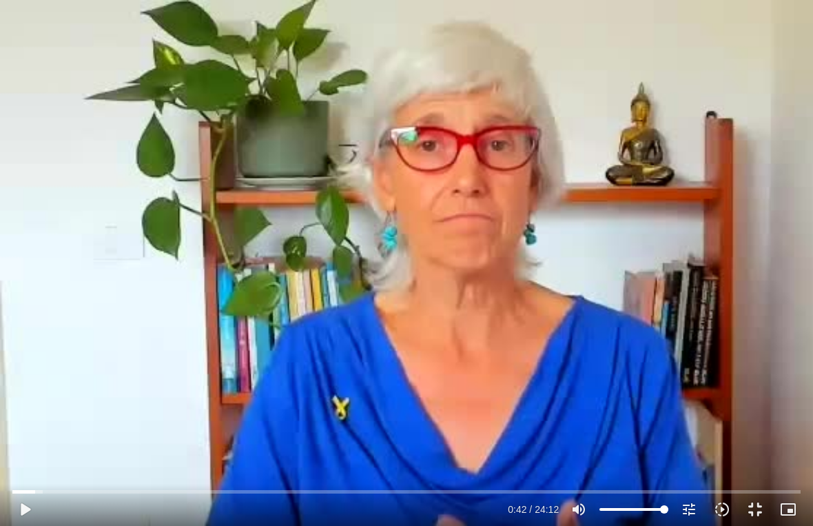
click at [28, 479] on button "play_arrow" at bounding box center [24, 509] width 33 height 33
